Goal: Task Accomplishment & Management: Use online tool/utility

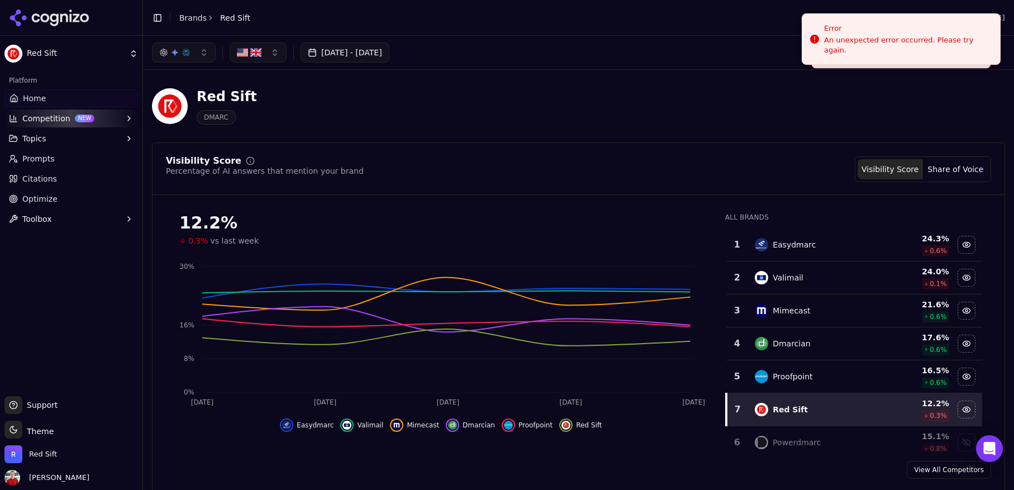
click at [377, 52] on button "[DATE] - [DATE]" at bounding box center [345, 52] width 89 height 20
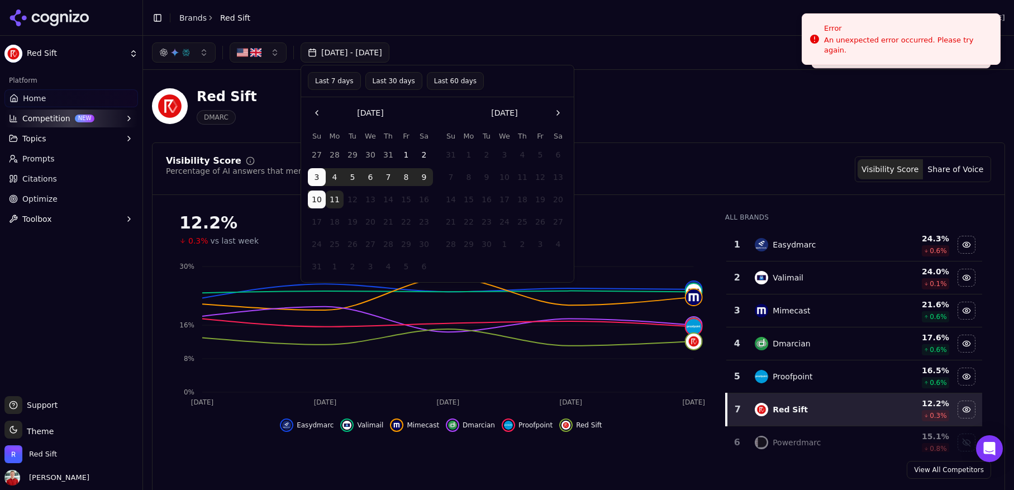
click at [341, 80] on button "Last 7 days" at bounding box center [334, 81] width 53 height 18
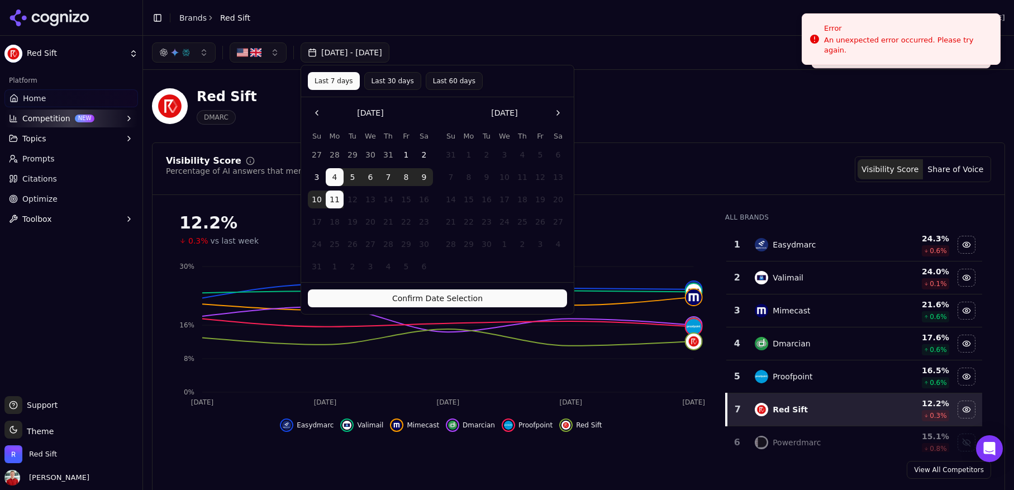
click at [439, 297] on button "Confirm Date Selection" at bounding box center [437, 298] width 259 height 18
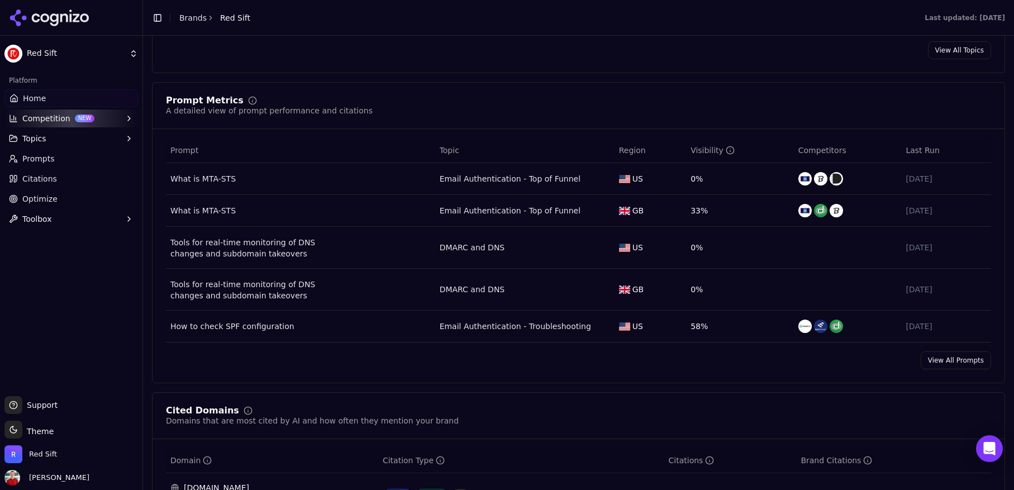
scroll to position [719, 0]
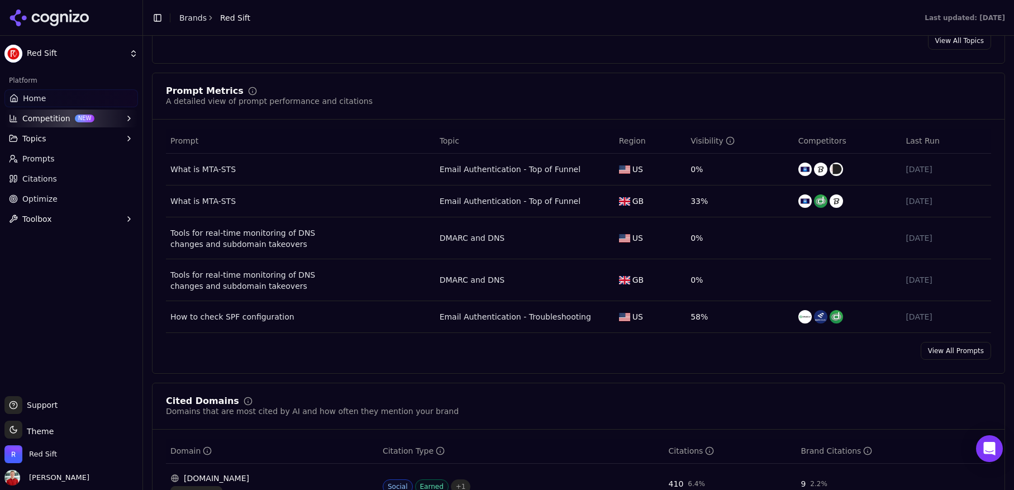
click at [946, 357] on link "View All Prompts" at bounding box center [956, 351] width 70 height 18
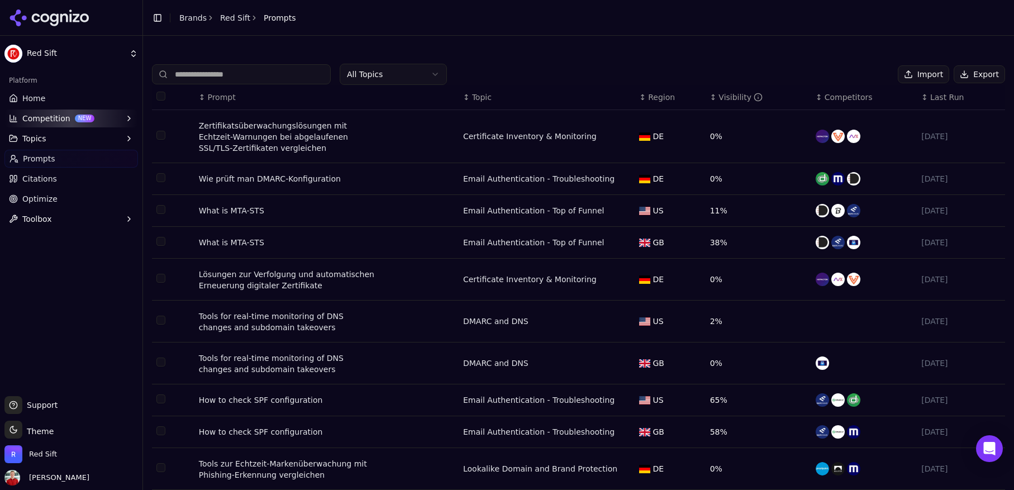
scroll to position [57, 0]
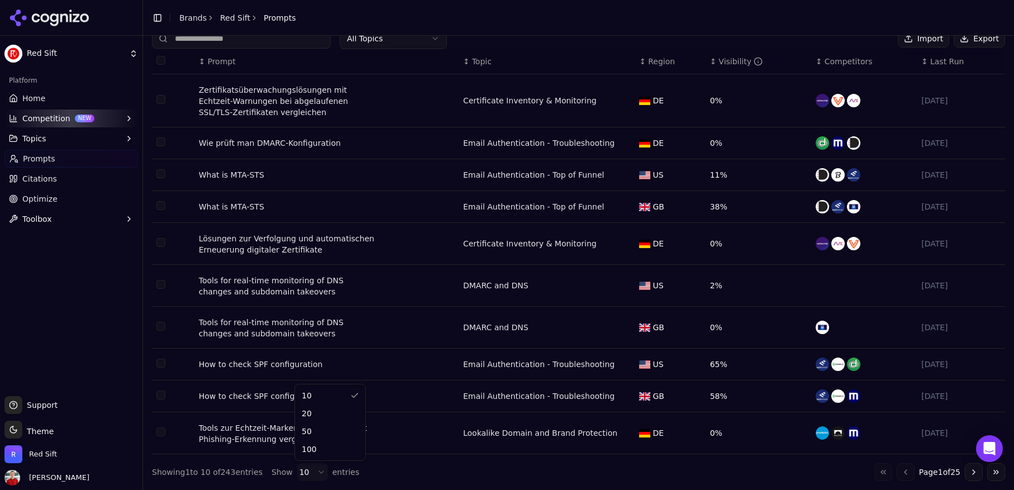
click at [314, 474] on html "Red Sift Platform Home Competition NEW Topics Prompts Citations Optimize Toolbo…" at bounding box center [507, 245] width 1014 height 490
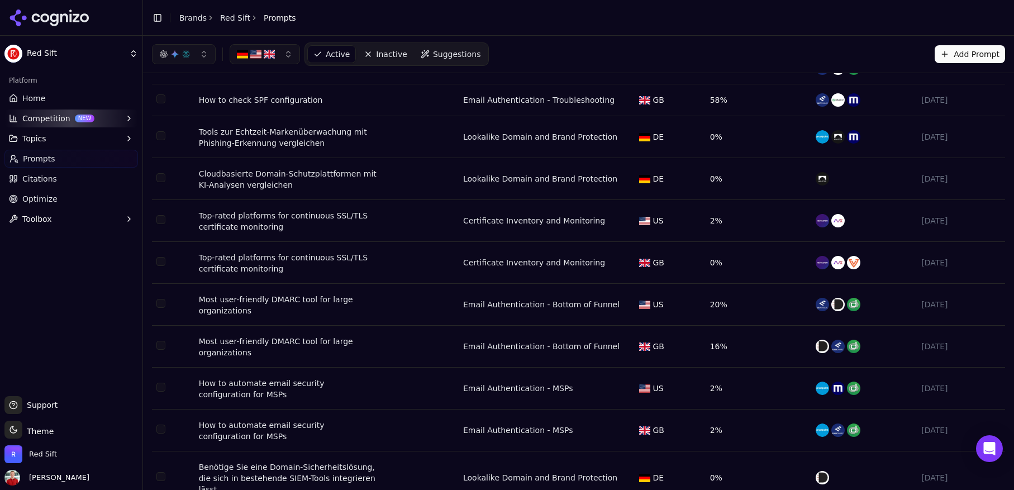
scroll to position [0, 0]
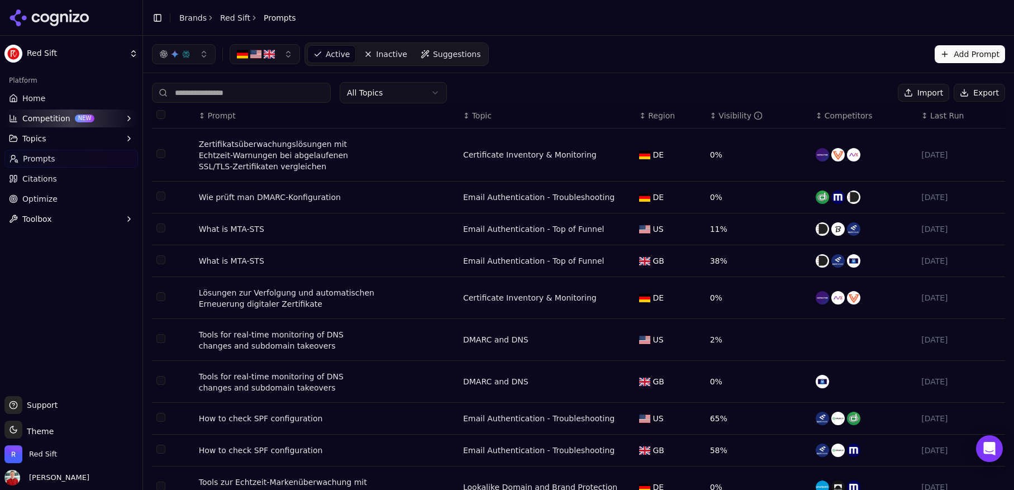
click at [408, 96] on html "Red Sift Platform Home Competition NEW Topics Prompts Citations Optimize Toolbo…" at bounding box center [507, 245] width 1014 height 490
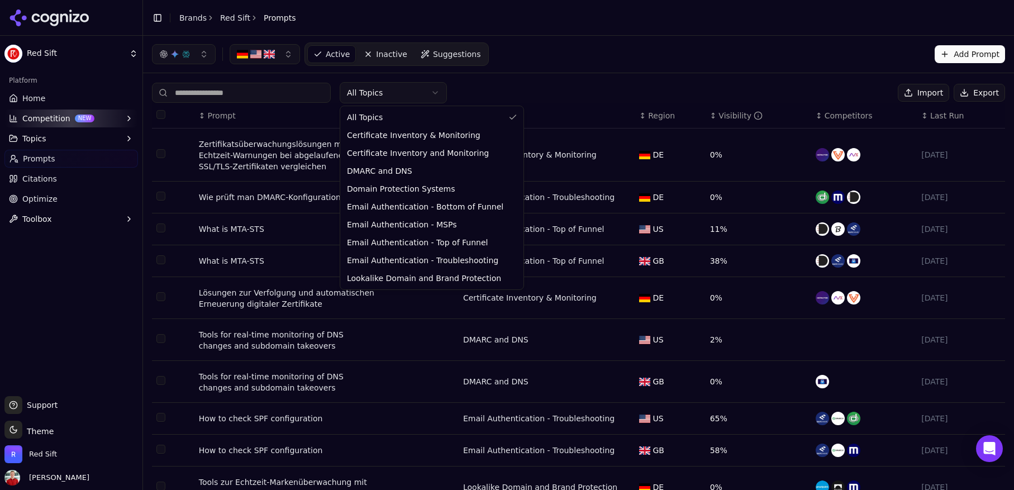
click at [405, 93] on html "Red Sift Platform Home Competition NEW Topics Prompts Citations Optimize Toolbo…" at bounding box center [507, 245] width 1014 height 490
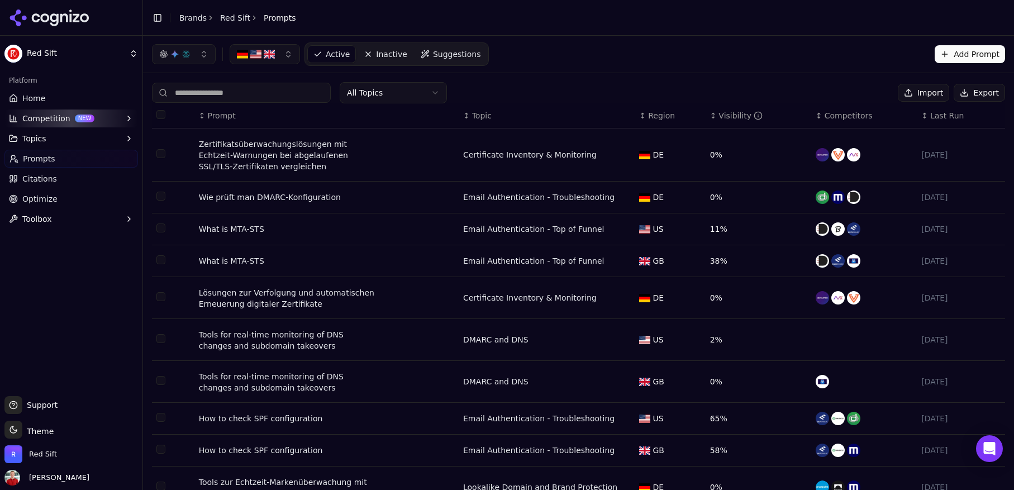
click at [981, 94] on button "Export" at bounding box center [979, 93] width 51 height 18
